Goal: Information Seeking & Learning: Learn about a topic

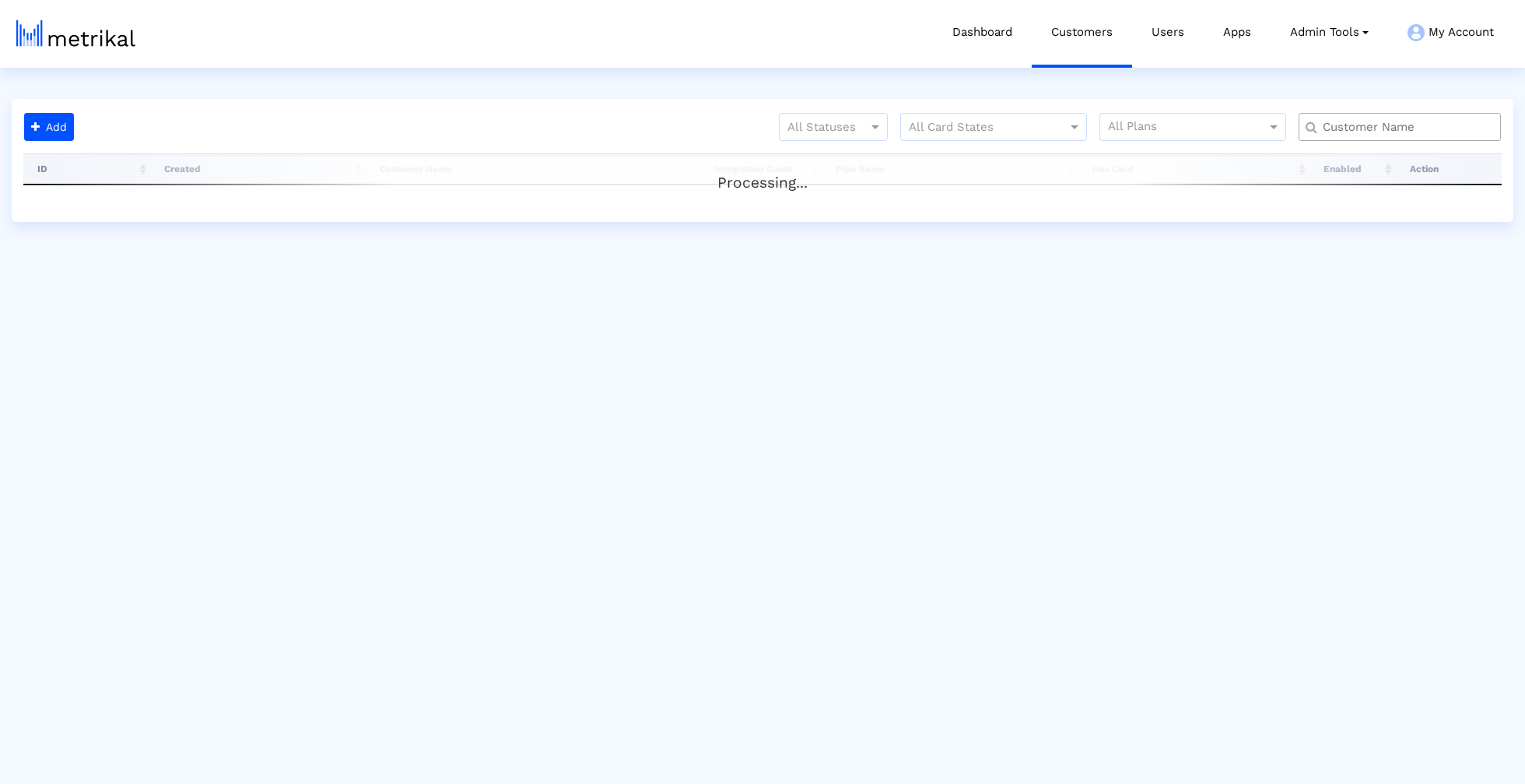
click at [1448, 127] on input "text" at bounding box center [1403, 127] width 183 height 16
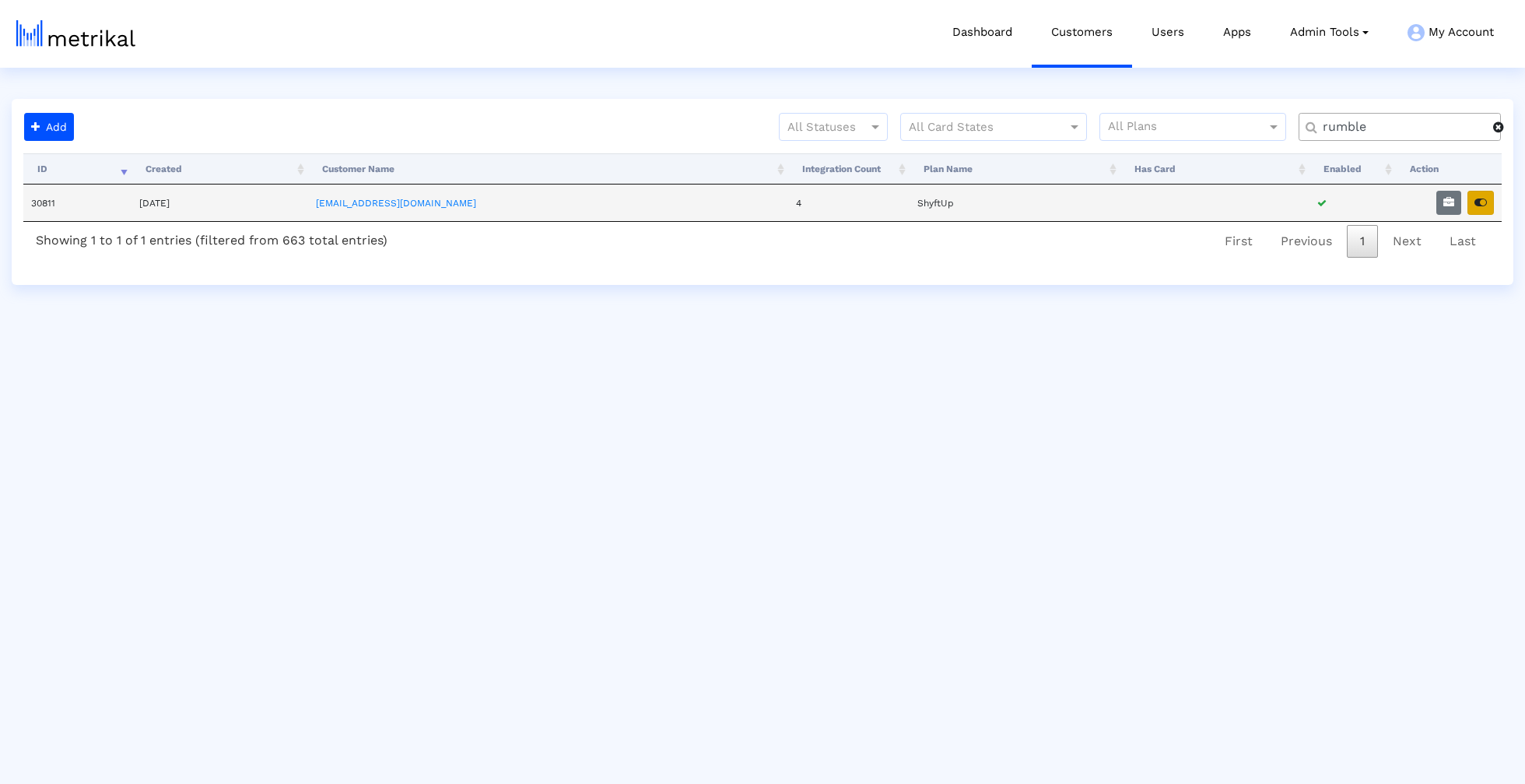
type input "rumble"
click at [1469, 207] on button "button" at bounding box center [1481, 202] width 27 height 24
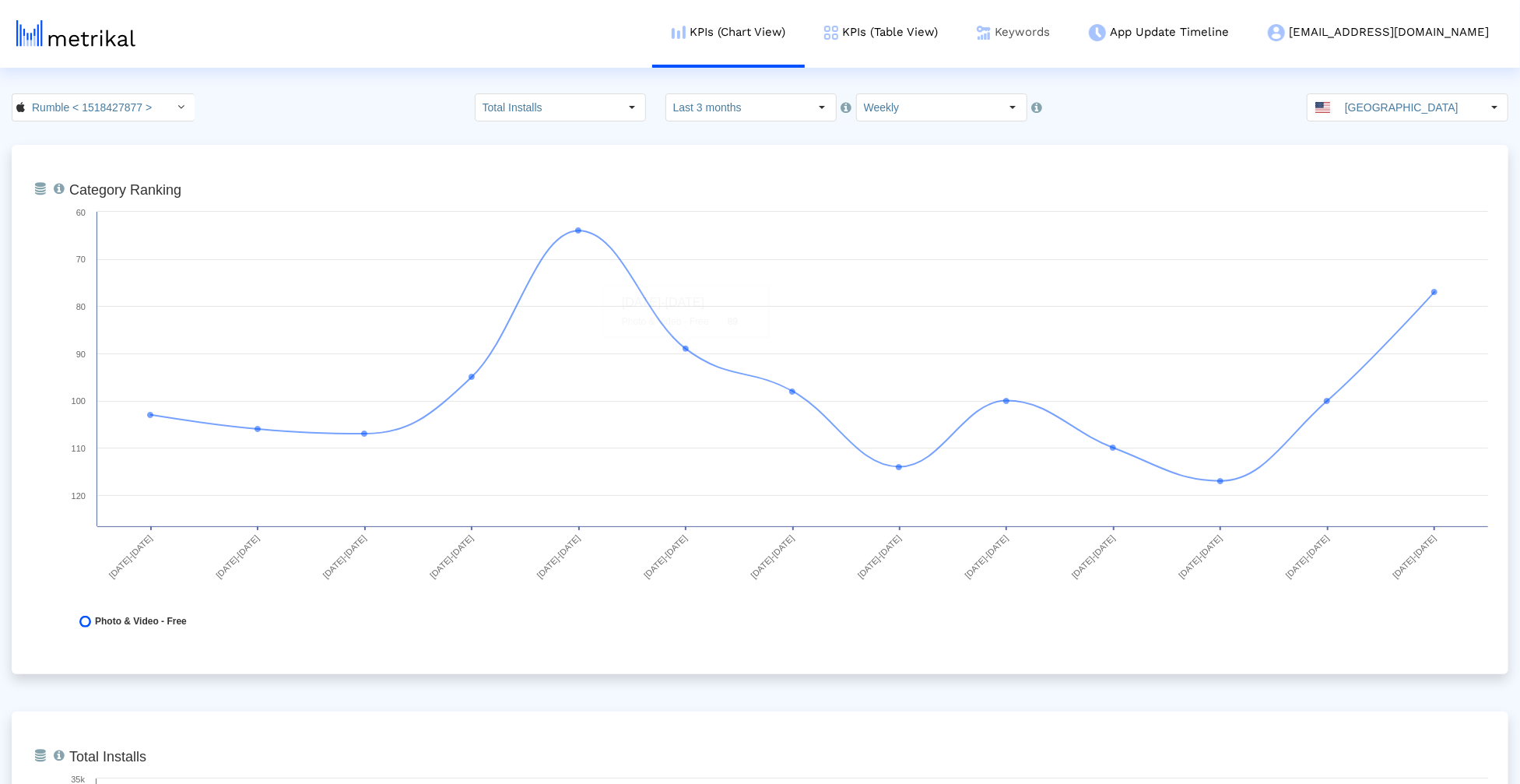
click at [1068, 39] on link "Keywords" at bounding box center [1013, 32] width 112 height 65
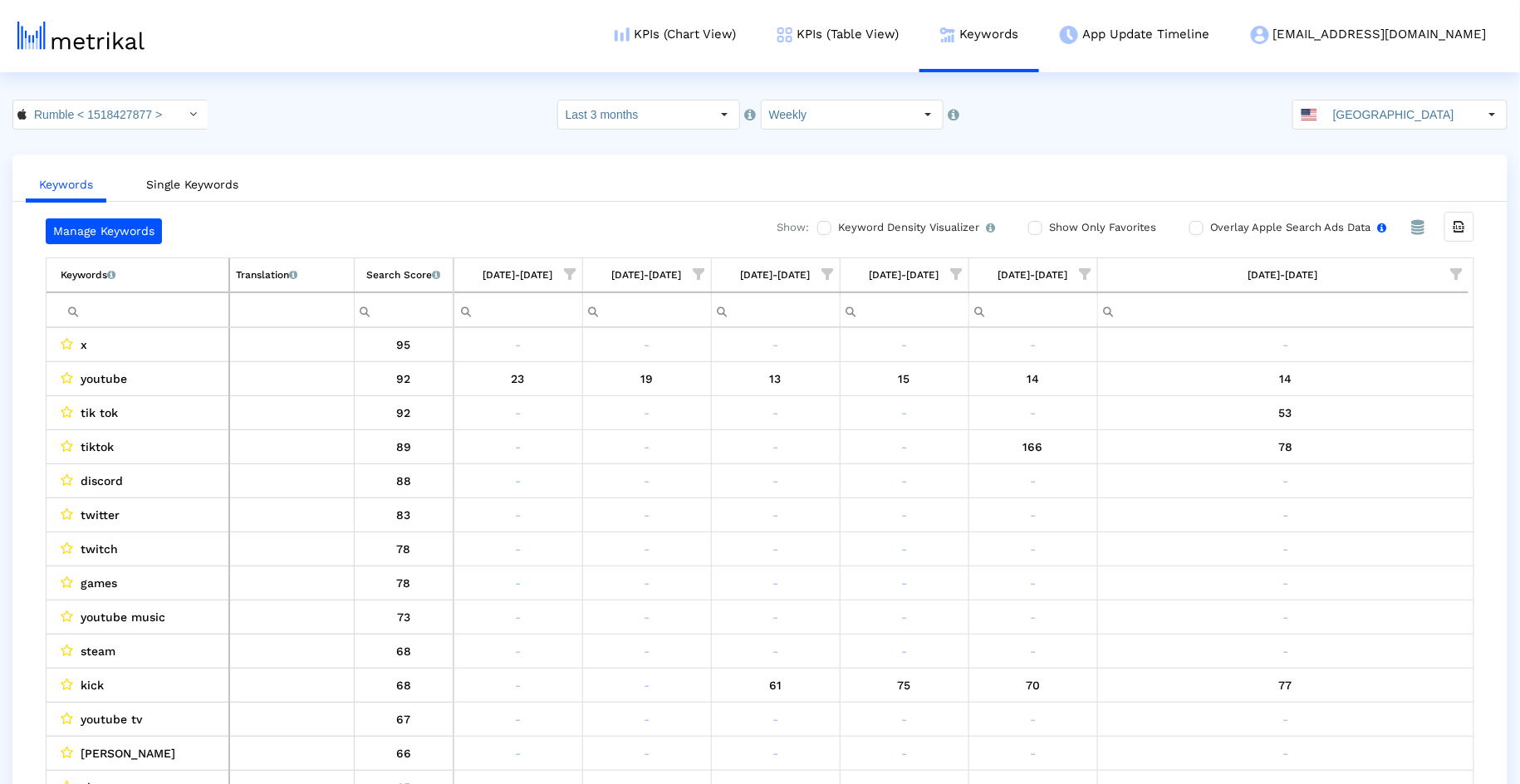
click at [1198, 225] on input "Overlay Apple Search Ads Data Turn this on to view Apple Search Ads metrics (in…" at bounding box center [1195, 228] width 11 height 11
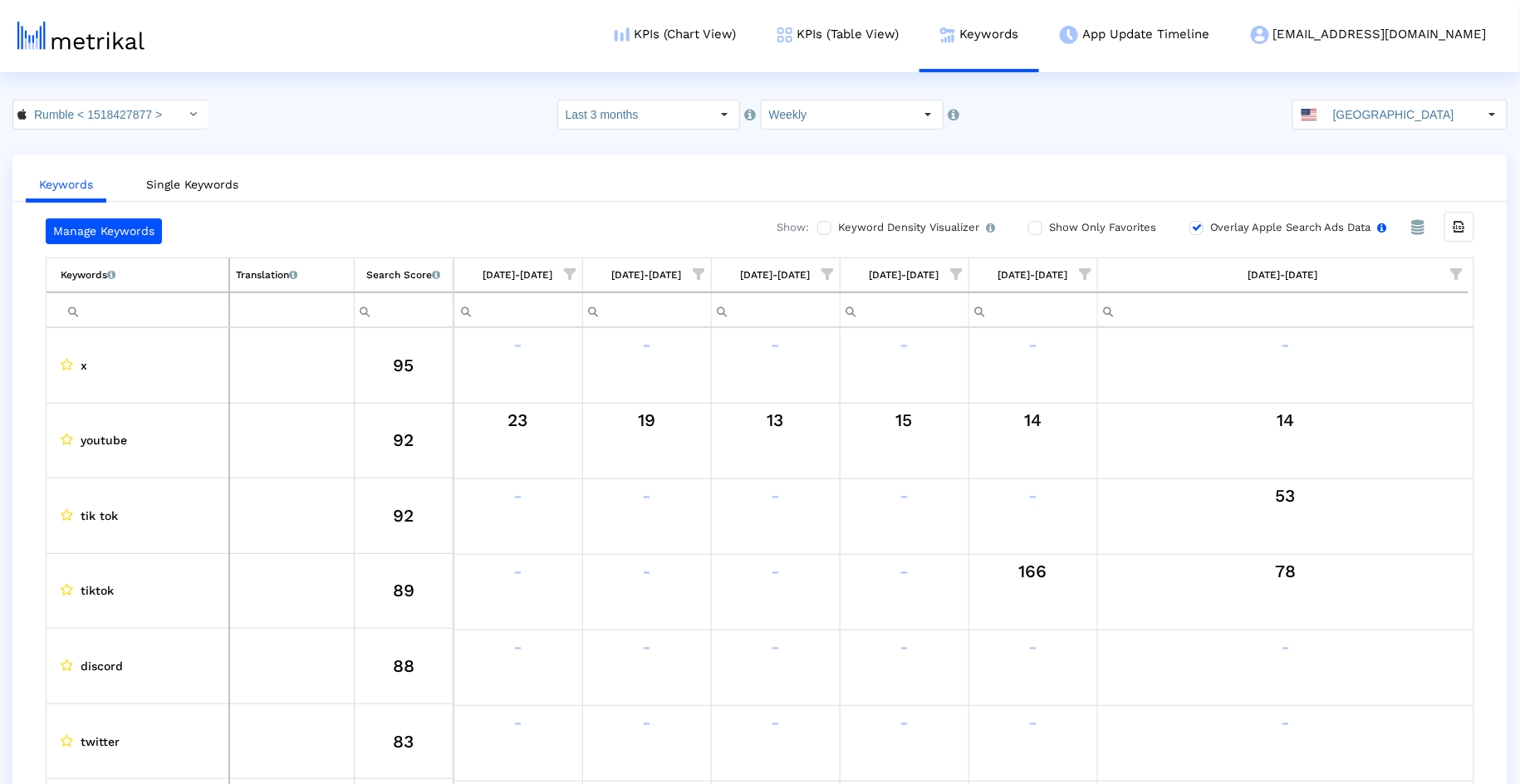
click at [1196, 225] on input "Overlay Apple Search Ads Data Turn this on to view Apple Search Ads metrics (in…" at bounding box center [1195, 228] width 11 height 11
checkbox input "false"
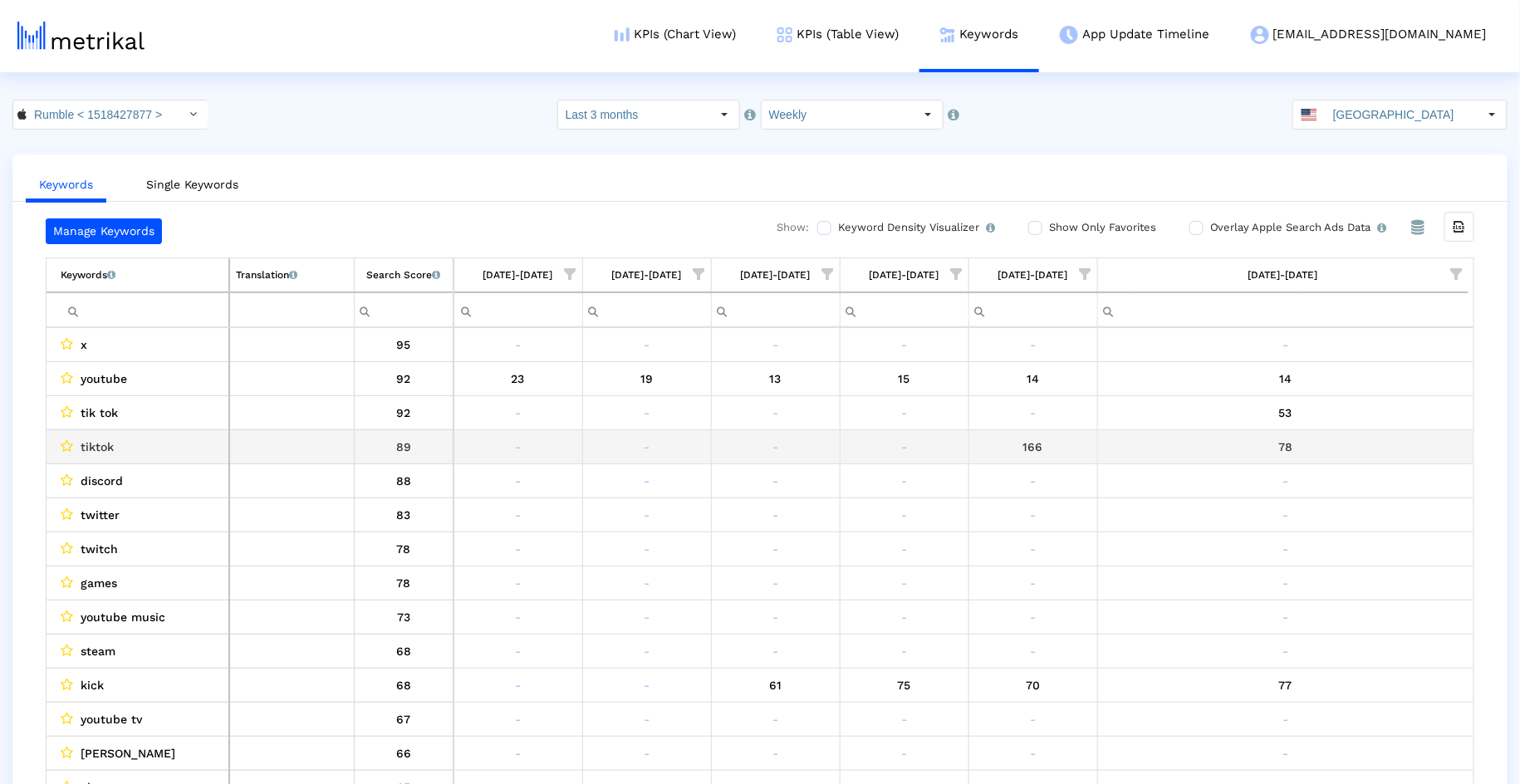
scroll to position [10, 0]
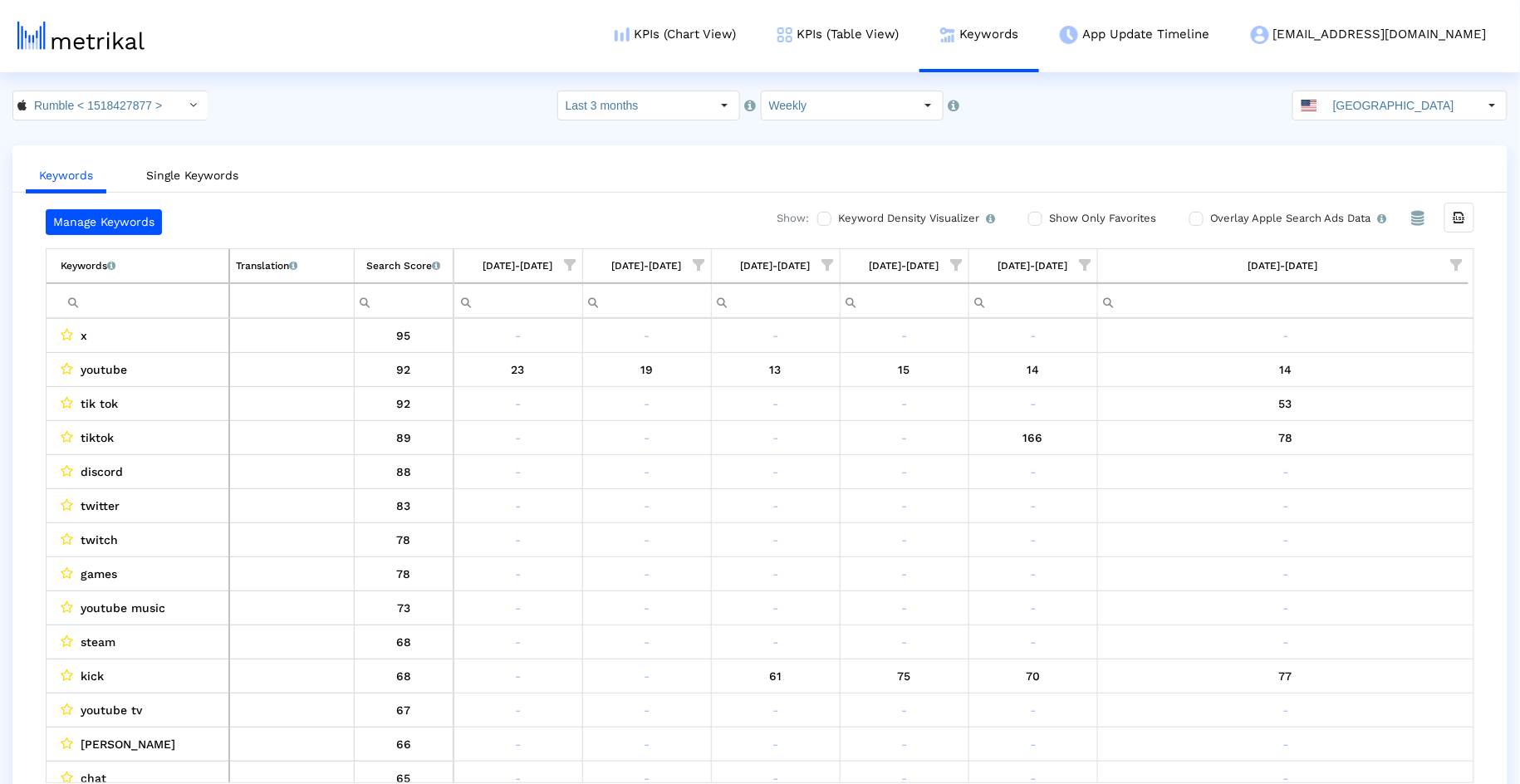
click at [1462, 259] on span "Show filter options for column '08/03/25-08/09/25'" at bounding box center [1457, 265] width 11 height 11
click at [1386, 376] on div "Is One" at bounding box center [1377, 382] width 148 height 33
click at [1385, 402] on div "Between 2-3" at bounding box center [1377, 416] width 148 height 33
click at [1314, 525] on div "OK" at bounding box center [1319, 519] width 81 height 26
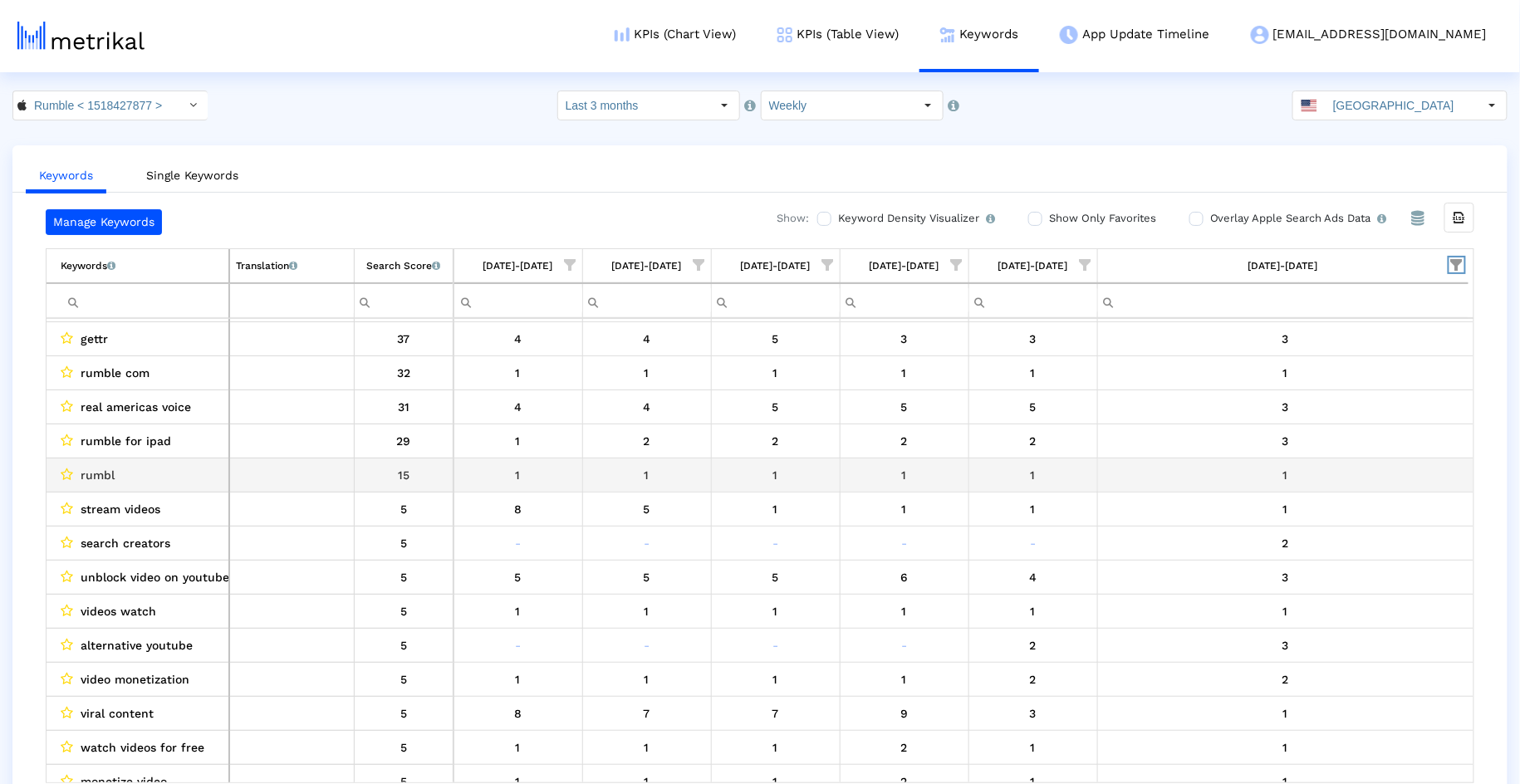
scroll to position [0, 0]
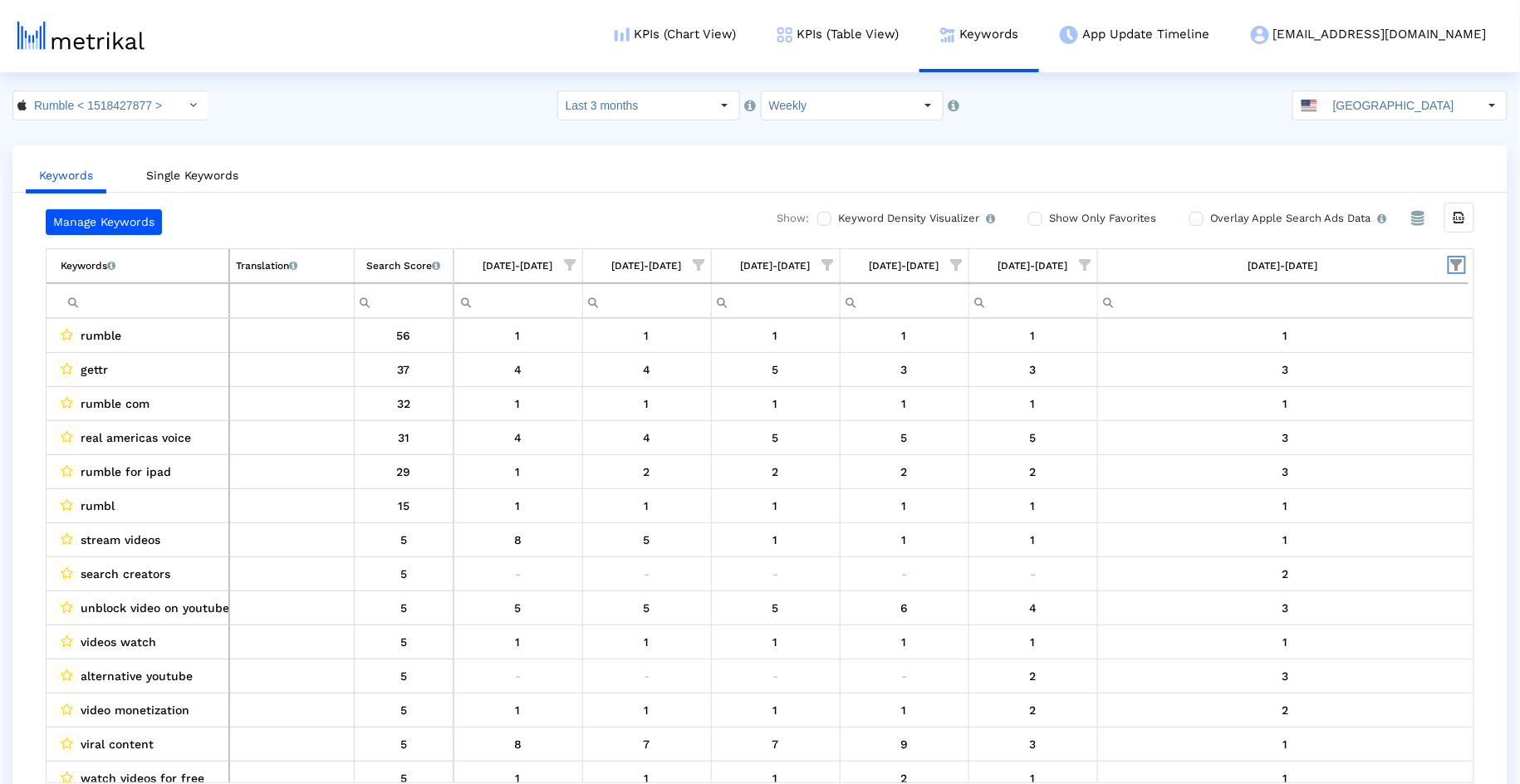
click at [1458, 263] on span "Show filter options for column '08/03/25-08/09/25'" at bounding box center [1457, 265] width 11 height 11
click at [1328, 314] on div "Select All" at bounding box center [1337, 314] width 65 height 14
click at [1322, 512] on span "OK" at bounding box center [1319, 519] width 16 height 13
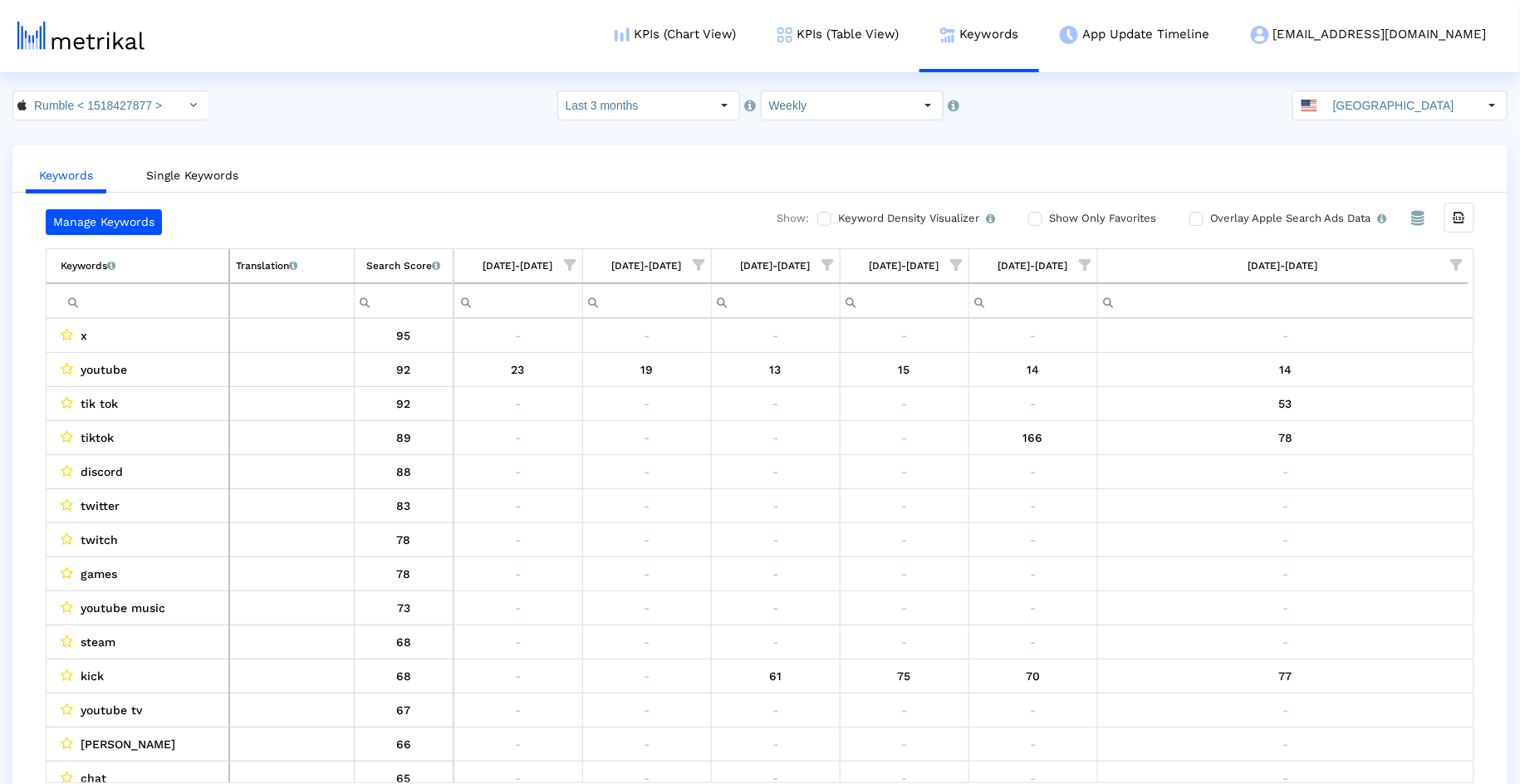
click at [1083, 262] on span "Show filter options for column '07/27/25-08/02/25'" at bounding box center [1086, 265] width 11 height 11
click at [1023, 379] on div "Is One" at bounding box center [1005, 382] width 148 height 33
click at [1023, 411] on div "Between 2-3" at bounding box center [1005, 416] width 148 height 33
click at [968, 503] on div "OK Cancel" at bounding box center [992, 520] width 208 height 63
click at [968, 511] on div "OK" at bounding box center [947, 519] width 81 height 26
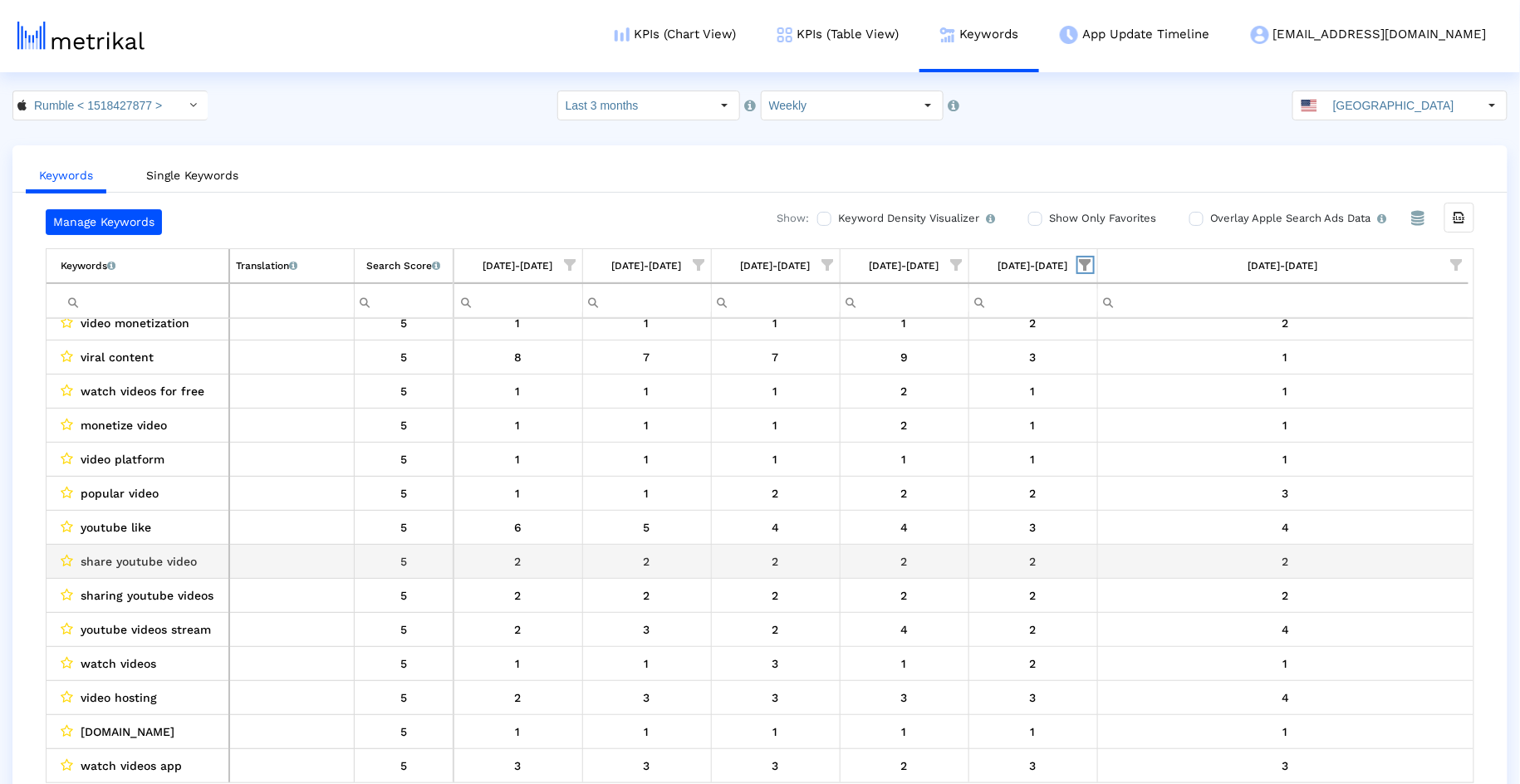
scroll to position [452, 0]
